Goal: Transaction & Acquisition: Book appointment/travel/reservation

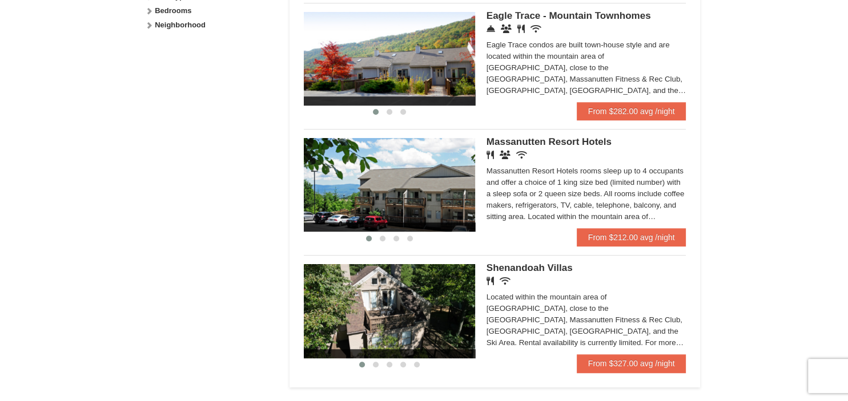
scroll to position [663, 0]
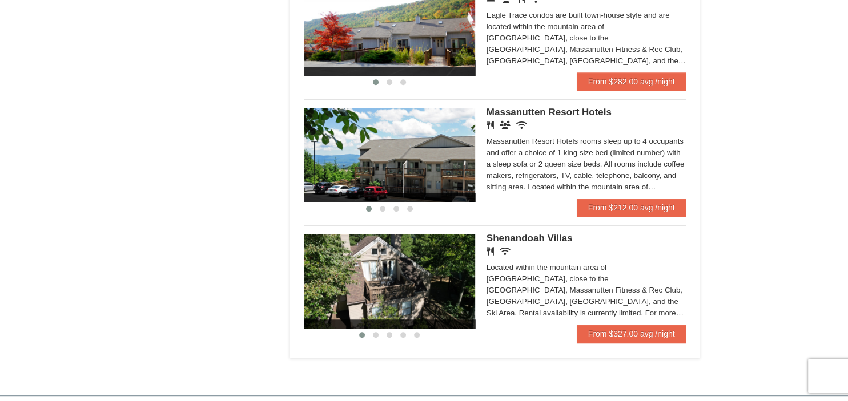
click at [434, 140] on img at bounding box center [389, 155] width 171 height 94
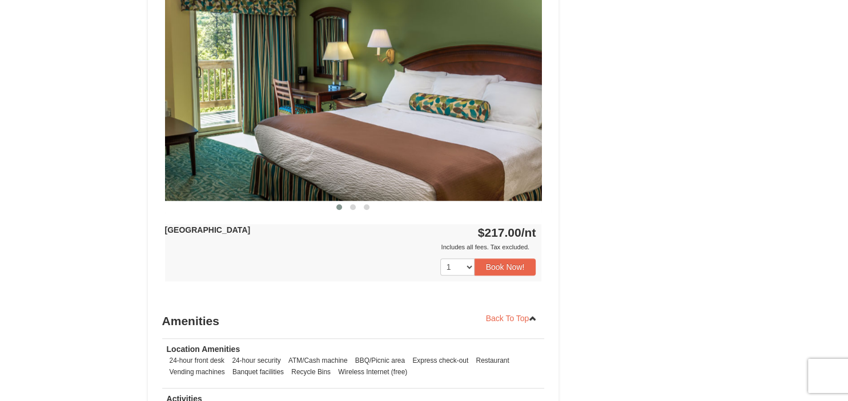
scroll to position [957, 0]
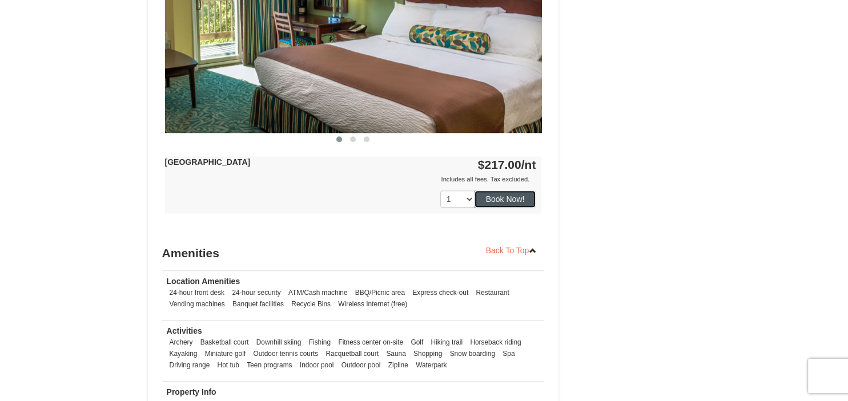
click at [513, 200] on button "Book Now!" at bounding box center [506, 199] width 62 height 17
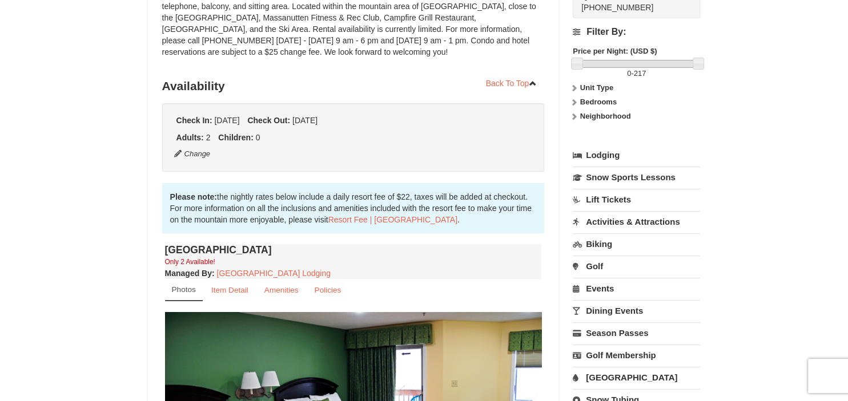
scroll to position [111, 0]
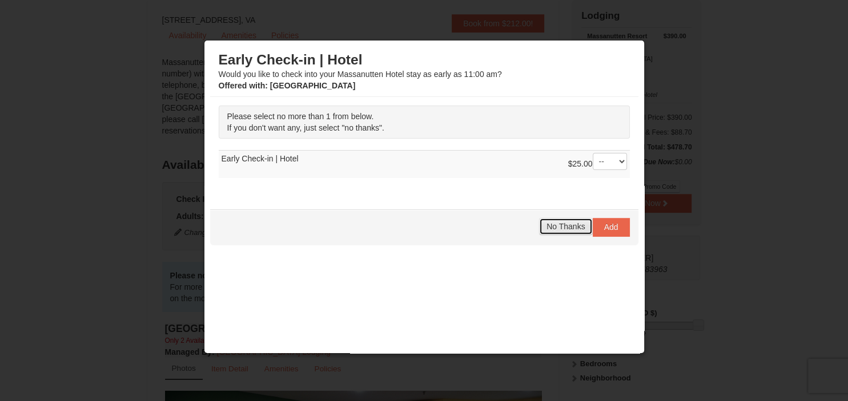
click at [554, 226] on span "No Thanks" at bounding box center [565, 226] width 38 height 9
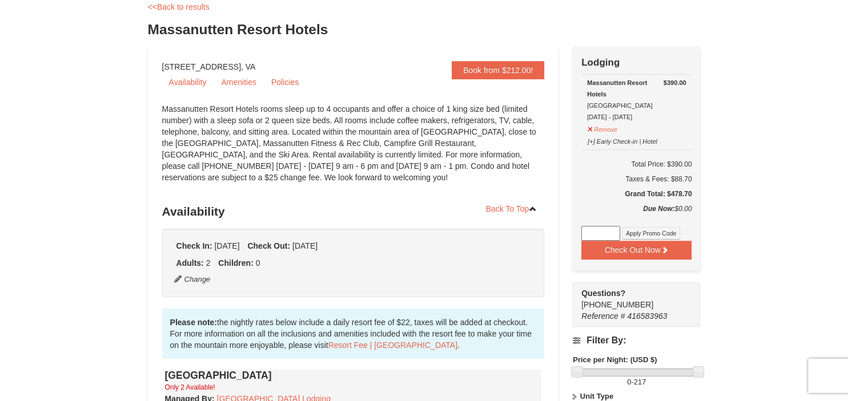
scroll to position [0, 0]
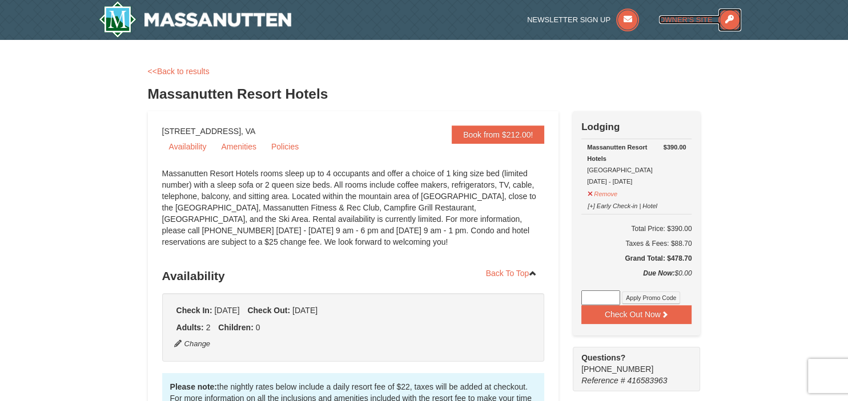
click at [667, 23] on span "Owner's Site" at bounding box center [686, 19] width 54 height 9
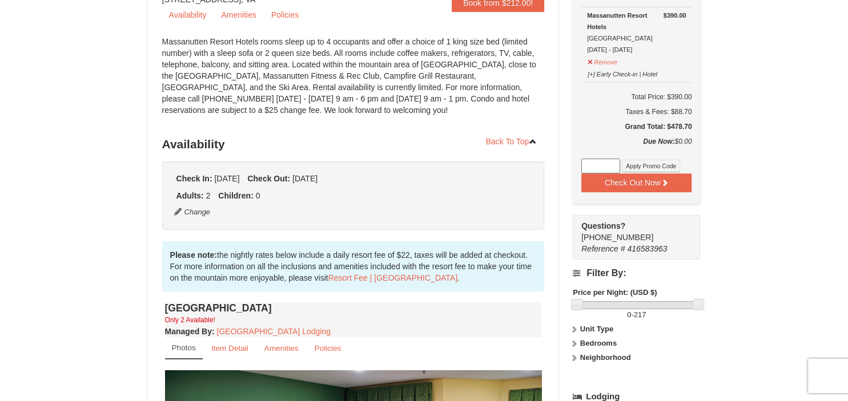
scroll to position [180, 0]
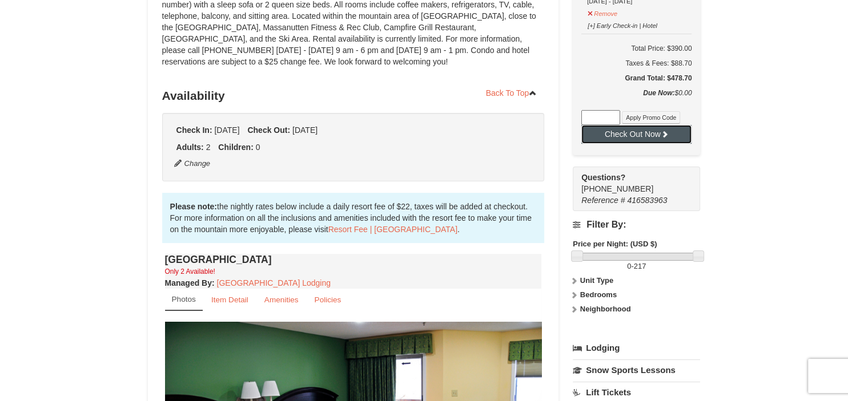
click at [601, 130] on button "Check Out Now" at bounding box center [636, 134] width 110 height 18
